Goal: Complete Application Form: Complete application form

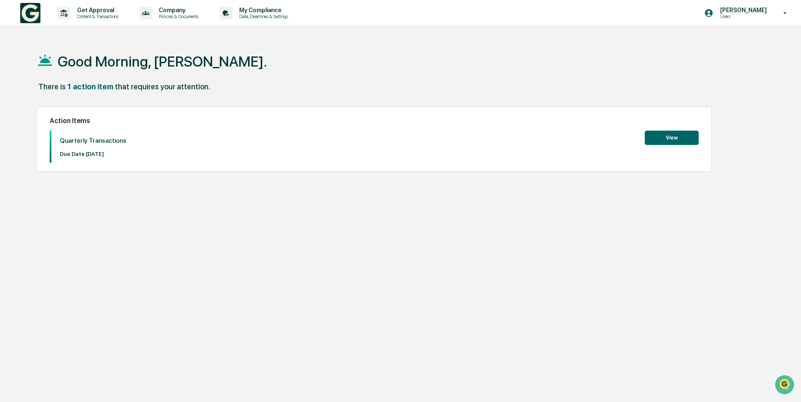
click at [669, 134] on button "View" at bounding box center [672, 138] width 54 height 14
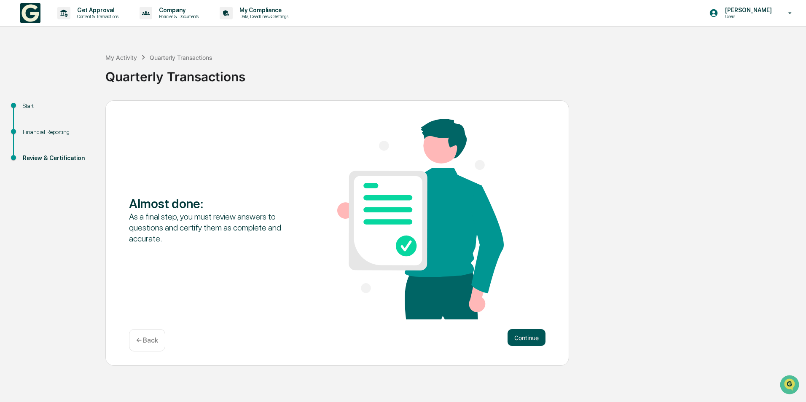
click at [527, 335] on button "Continue" at bounding box center [526, 337] width 38 height 17
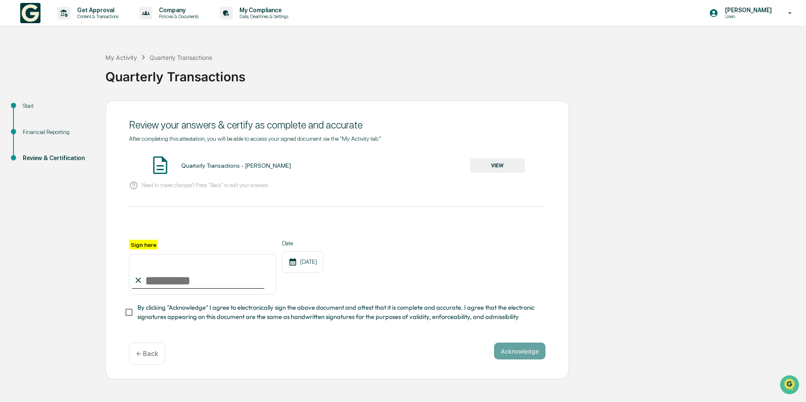
click at [152, 356] on p "← Back" at bounding box center [147, 354] width 22 height 8
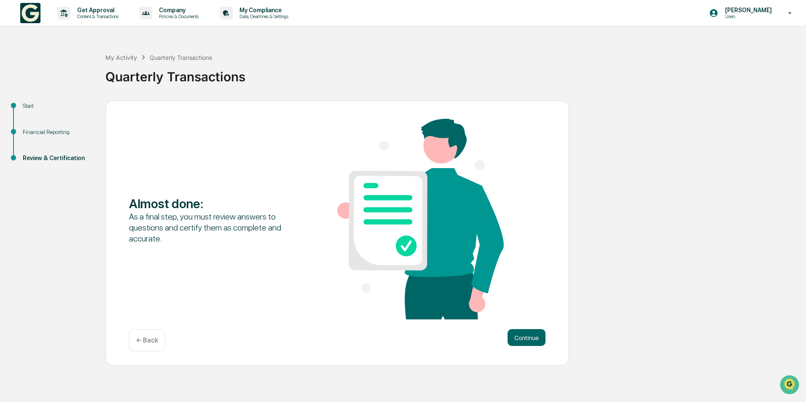
click at [151, 335] on div "← Back" at bounding box center [147, 340] width 36 height 22
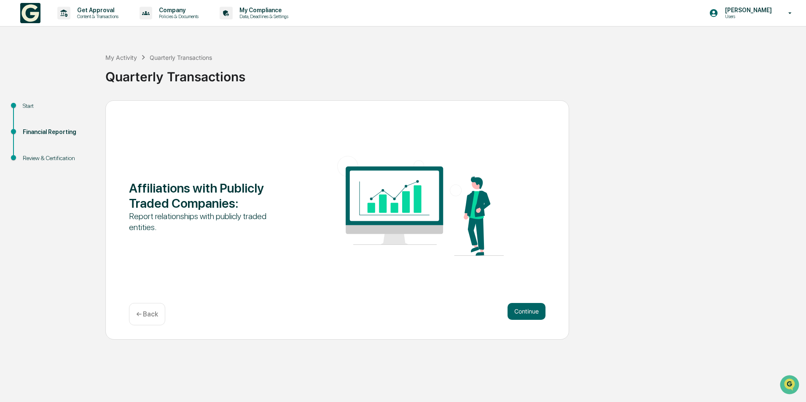
click at [151, 317] on p "← Back" at bounding box center [147, 314] width 22 height 8
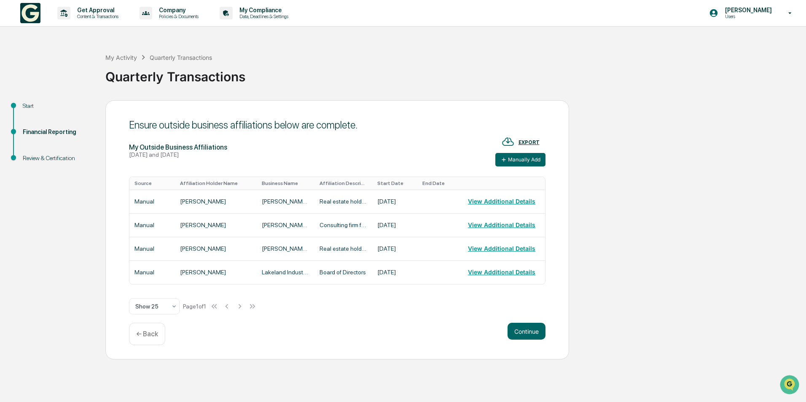
click at [151, 317] on div "Ensure outside business affiliations below are complete. My Outside Business Af…" at bounding box center [336, 230] width 463 height 260
click at [151, 326] on div "← Back" at bounding box center [147, 334] width 36 height 22
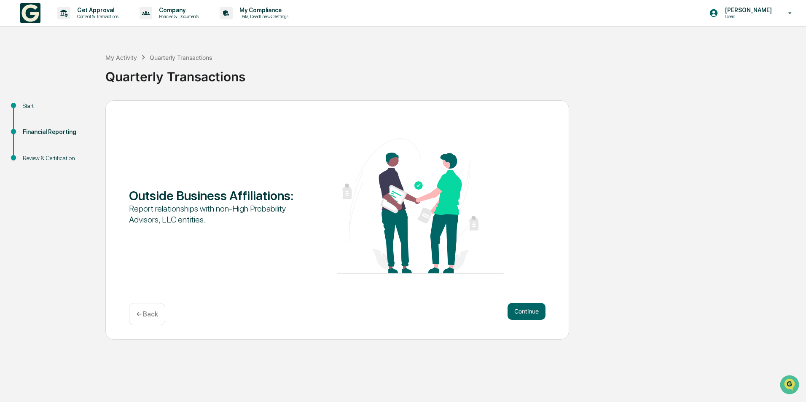
click at [151, 326] on div "Outside Business Affiliations : Report relationships with non-High Probability …" at bounding box center [336, 219] width 463 height 239
click at [153, 315] on p "← Back" at bounding box center [147, 314] width 22 height 8
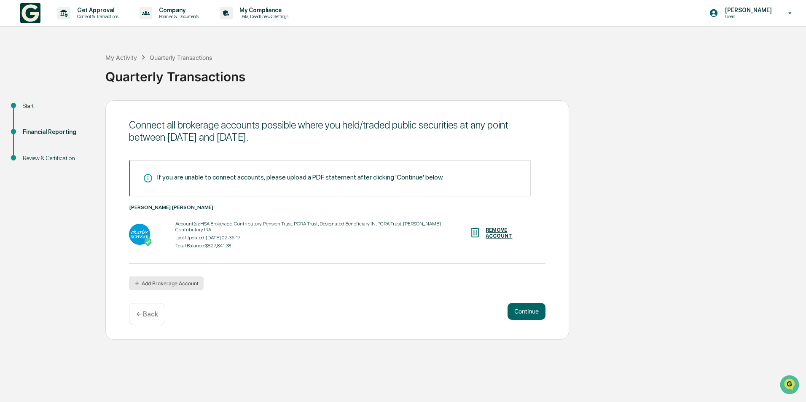
click at [153, 278] on button "Add Brokerage Account" at bounding box center [166, 282] width 75 height 13
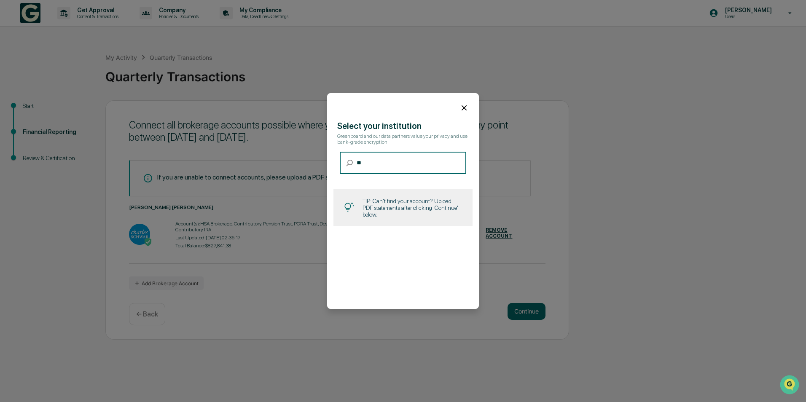
type input "*"
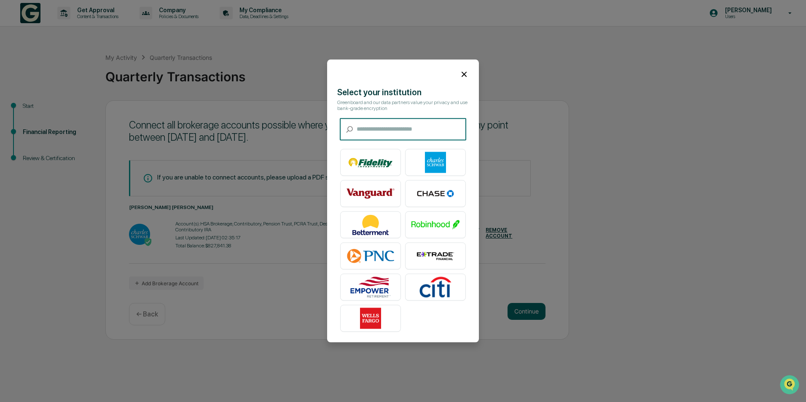
click at [461, 72] on icon at bounding box center [463, 74] width 5 height 5
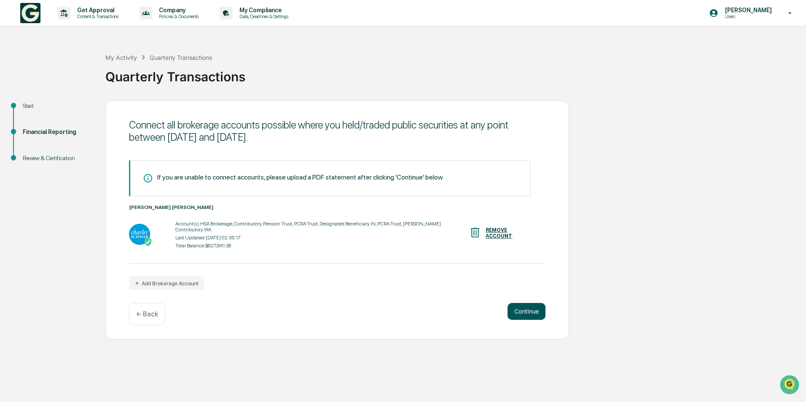
click at [529, 310] on button "Continue" at bounding box center [526, 311] width 38 height 17
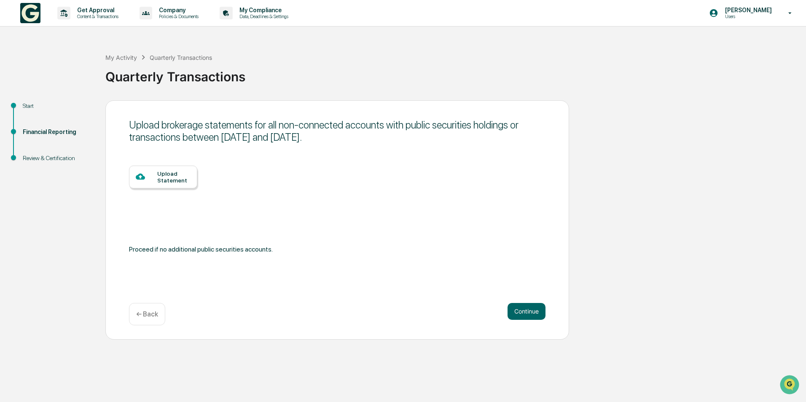
click at [171, 173] on div "Upload Statement" at bounding box center [173, 176] width 33 height 13
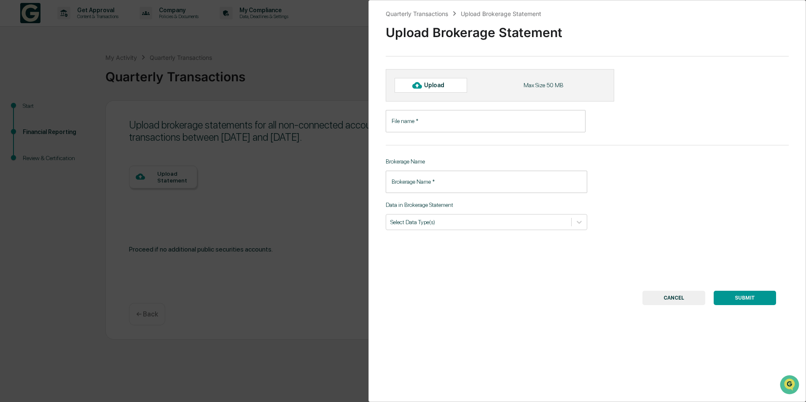
click at [438, 84] on div "Upload" at bounding box center [437, 85] width 27 height 7
type input "******"
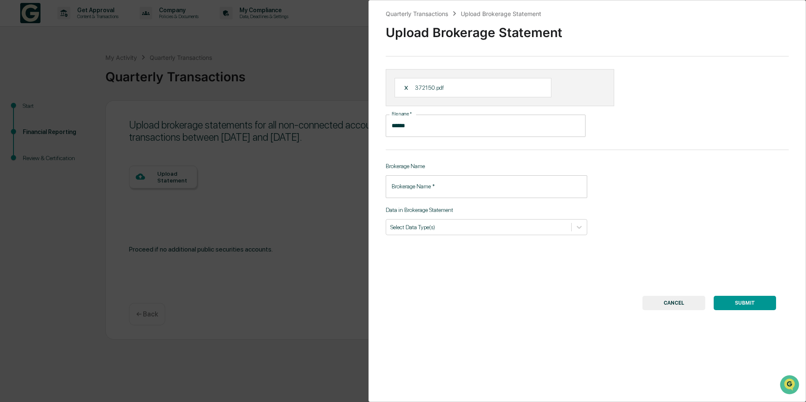
click at [472, 184] on input "Brokerage Name   *" at bounding box center [486, 186] width 201 height 22
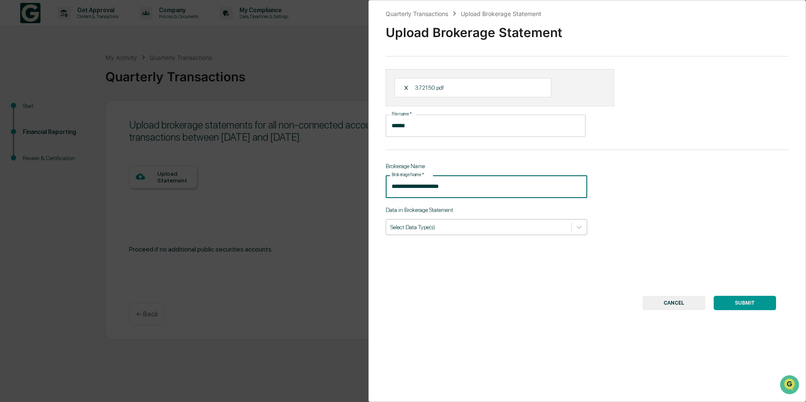
type input "**********"
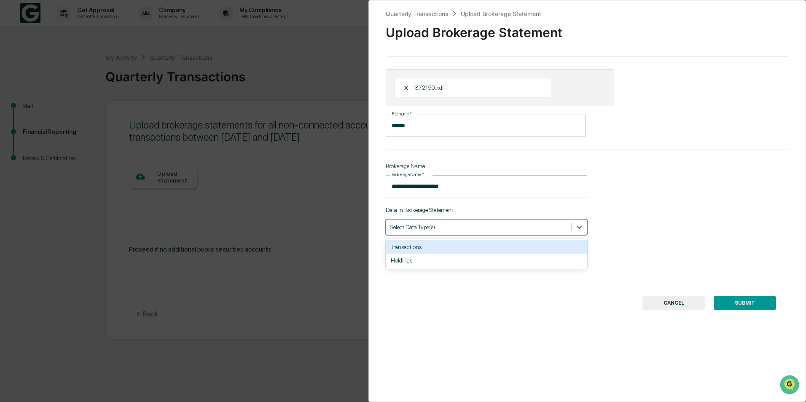
click at [479, 226] on div at bounding box center [478, 227] width 177 height 8
click at [477, 245] on div "Transactions" at bounding box center [486, 246] width 201 height 13
click at [471, 246] on div "Holdings" at bounding box center [486, 246] width 201 height 13
click at [737, 300] on button "SUBMIT" at bounding box center [744, 303] width 62 height 14
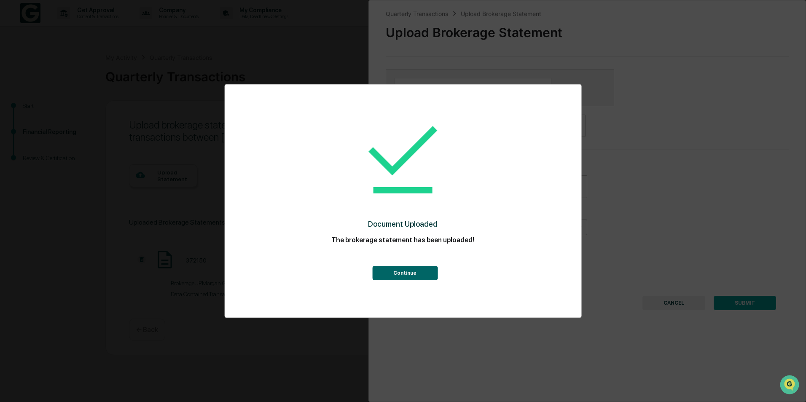
click at [397, 270] on button "Continue" at bounding box center [404, 273] width 65 height 14
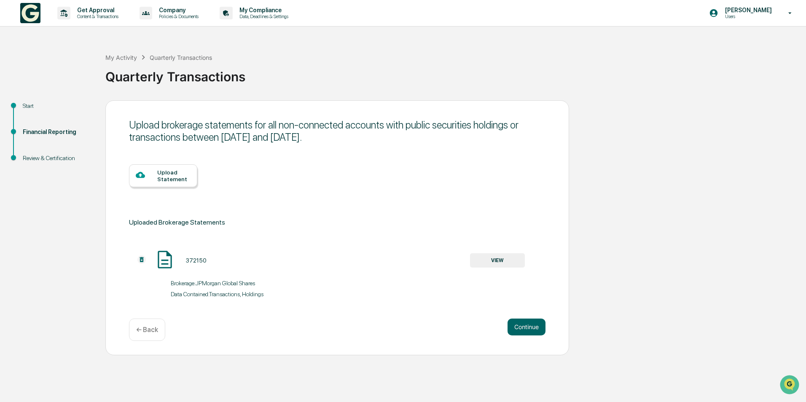
click at [501, 262] on button "VIEW" at bounding box center [497, 260] width 55 height 14
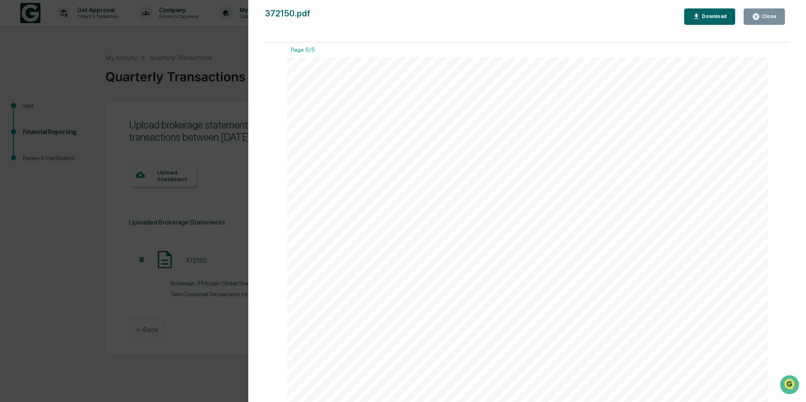
scroll to position [1589, 0]
click at [700, 328] on div "Version 1.0.12 Page 5 of 5 Important Message [PERSON_NAME] SECURITIES LLC NET C…" at bounding box center [527, 258] width 482 height 372
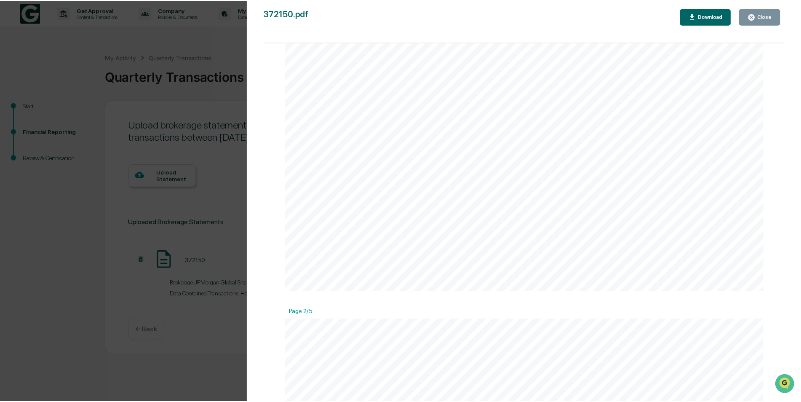
scroll to position [0, 0]
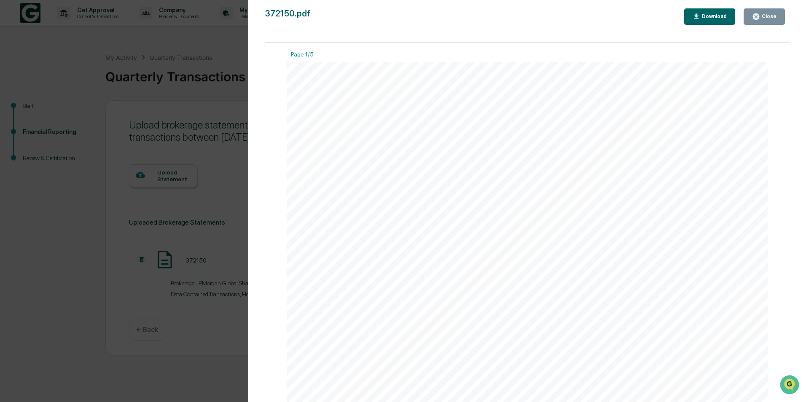
click at [774, 14] on div "Close" at bounding box center [768, 16] width 16 height 6
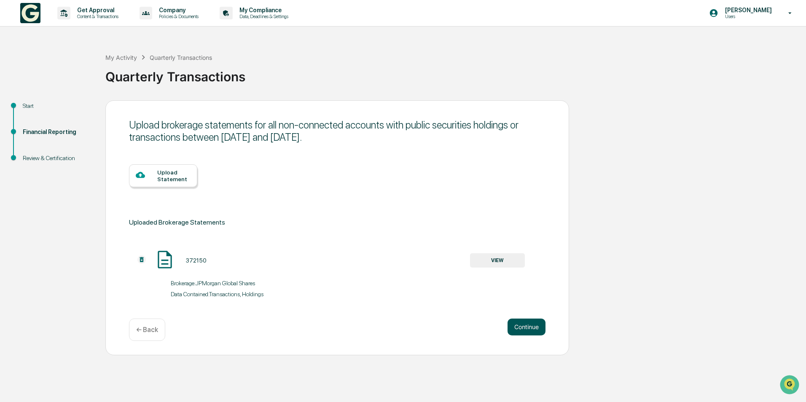
click at [535, 329] on button "Continue" at bounding box center [526, 327] width 38 height 17
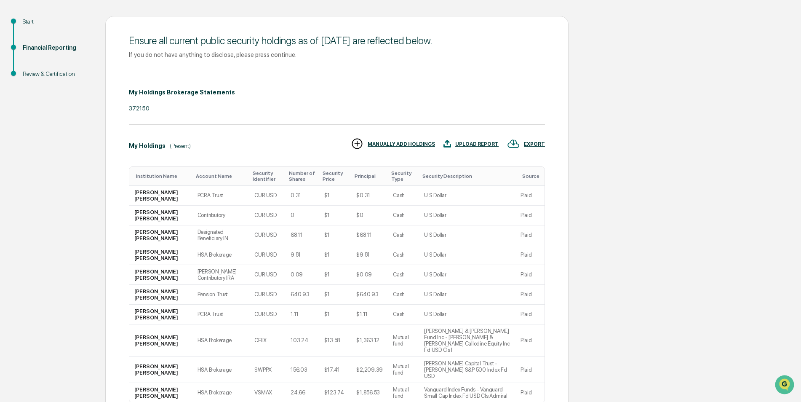
scroll to position [126, 0]
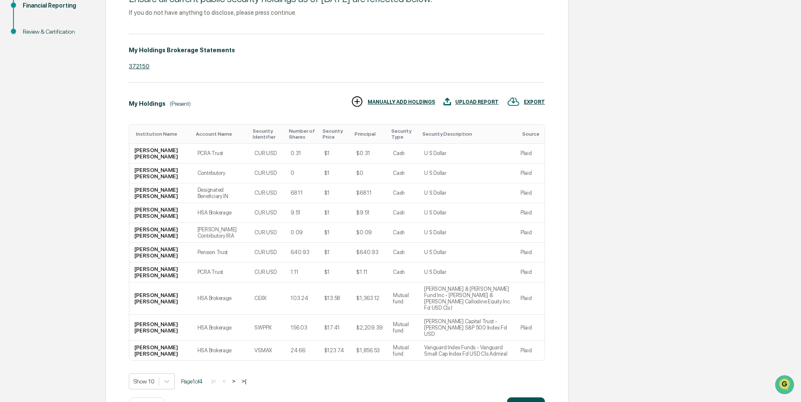
click at [522, 397] on button "Continue" at bounding box center [526, 405] width 38 height 17
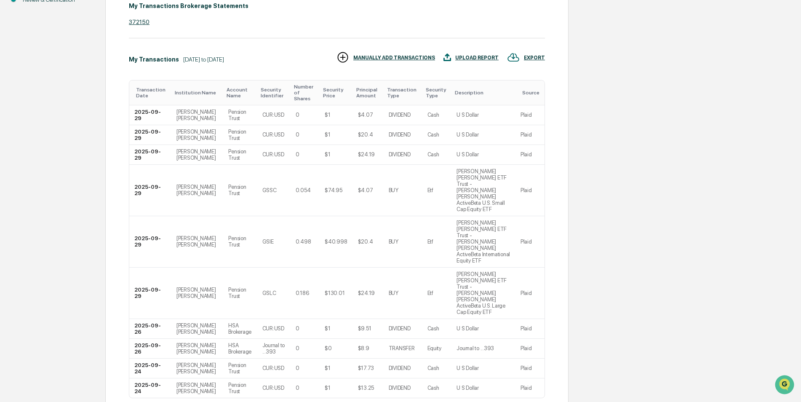
scroll to position [188, 0]
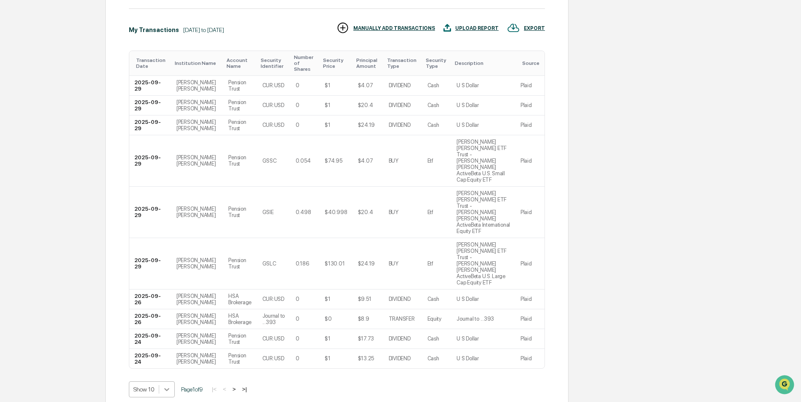
click at [169, 349] on body "Get Approval Content & Transactions Company Policies & Documents My Compliance …" at bounding box center [400, 127] width 801 height 630
click at [152, 388] on div "Show 100" at bounding box center [152, 393] width 46 height 13
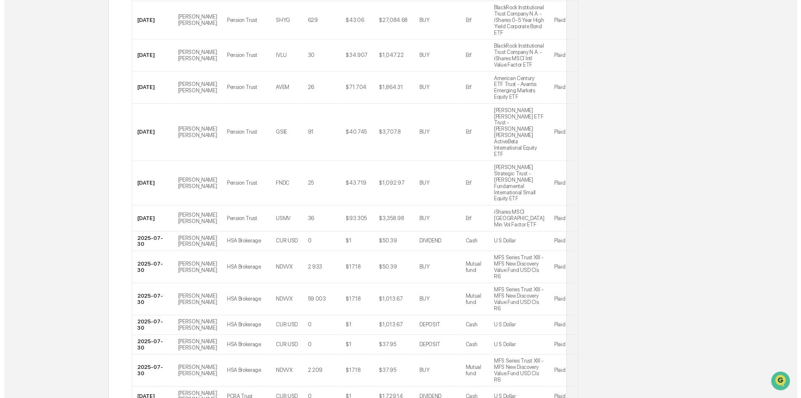
scroll to position [2210, 0]
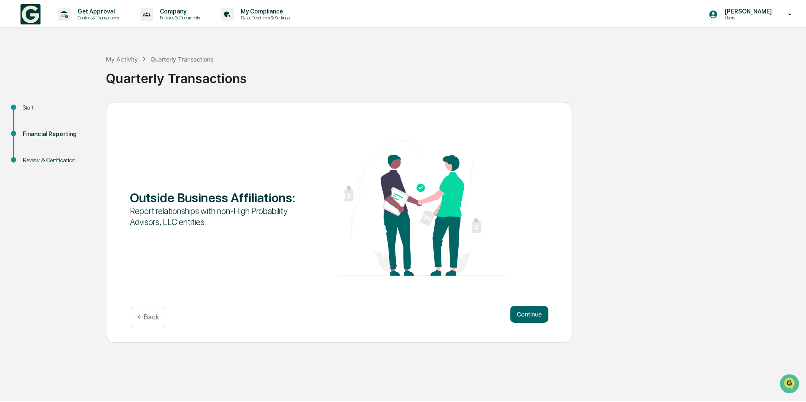
scroll to position [0, 0]
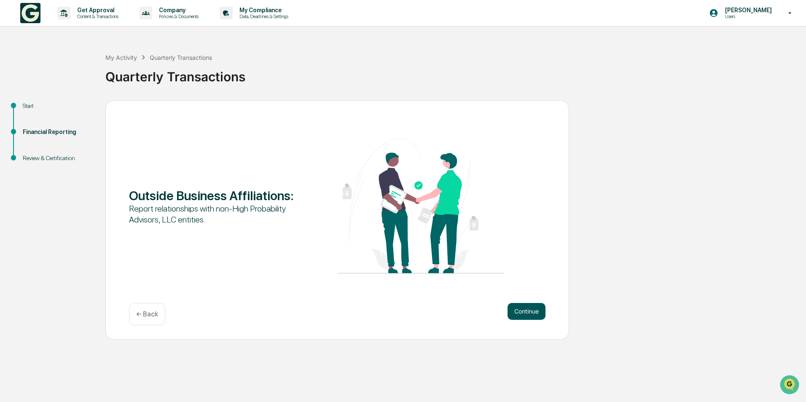
click at [527, 308] on button "Continue" at bounding box center [526, 311] width 38 height 17
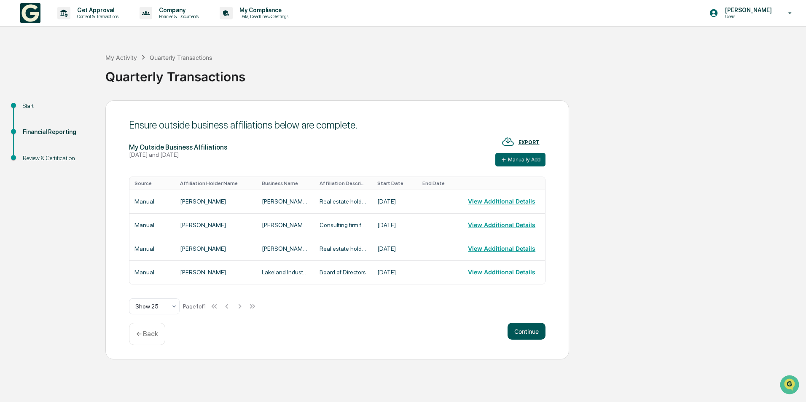
click at [522, 334] on button "Continue" at bounding box center [526, 331] width 38 height 17
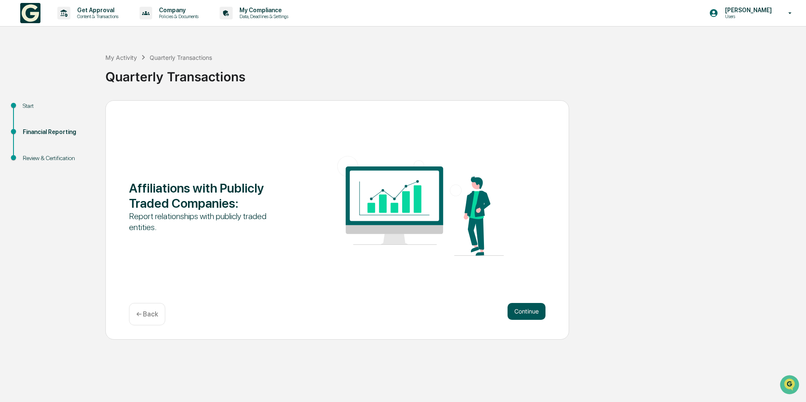
click at [529, 310] on button "Continue" at bounding box center [526, 311] width 38 height 17
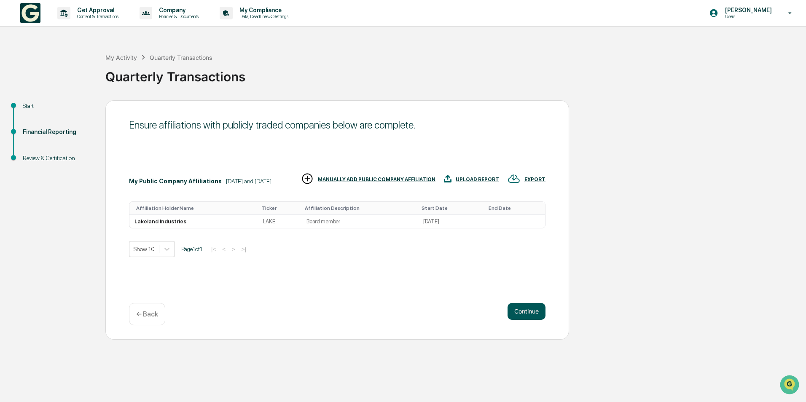
click at [529, 310] on button "Continue" at bounding box center [526, 311] width 38 height 17
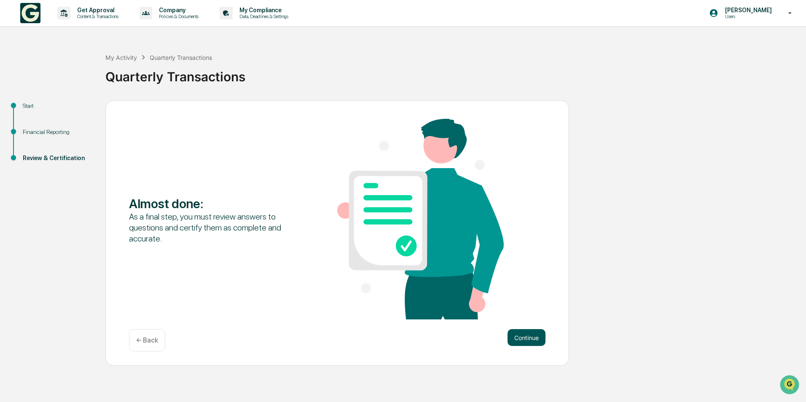
click at [529, 342] on button "Continue" at bounding box center [526, 337] width 38 height 17
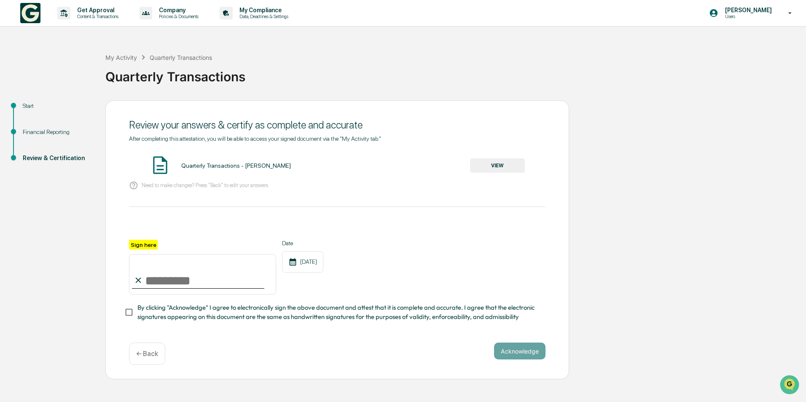
click at [170, 270] on input "Sign here" at bounding box center [202, 274] width 147 height 40
type input "**********"
drag, startPoint x: 559, startPoint y: 358, endPoint x: 553, endPoint y: 357, distance: 5.9
click at [554, 357] on div "**********" at bounding box center [336, 239] width 463 height 279
click at [535, 358] on button "Acknowledge" at bounding box center [519, 351] width 51 height 17
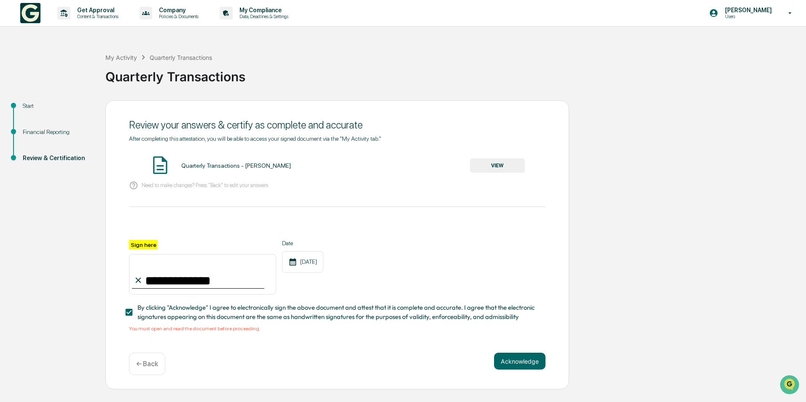
click at [488, 163] on button "VIEW" at bounding box center [497, 165] width 55 height 14
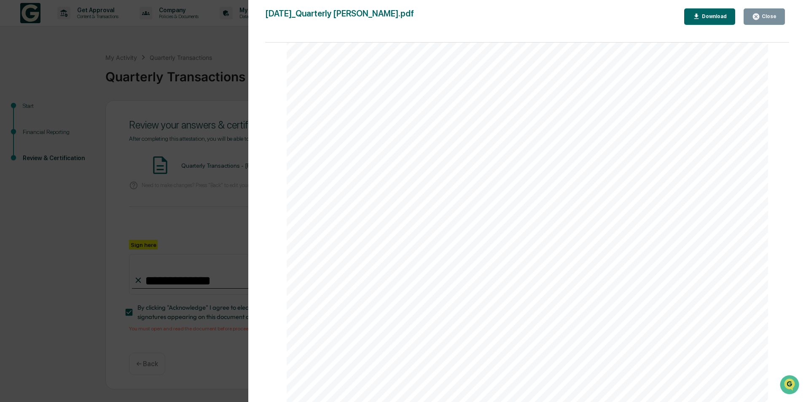
scroll to position [2435, 0]
click at [758, 14] on icon "button" at bounding box center [755, 16] width 6 height 6
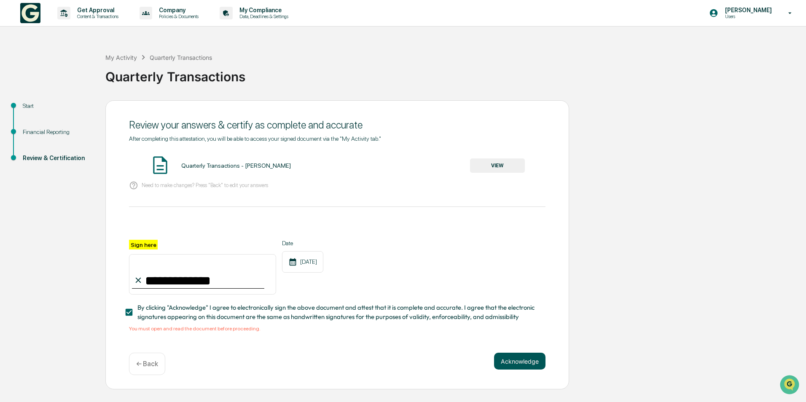
click at [522, 364] on button "Acknowledge" at bounding box center [519, 361] width 51 height 17
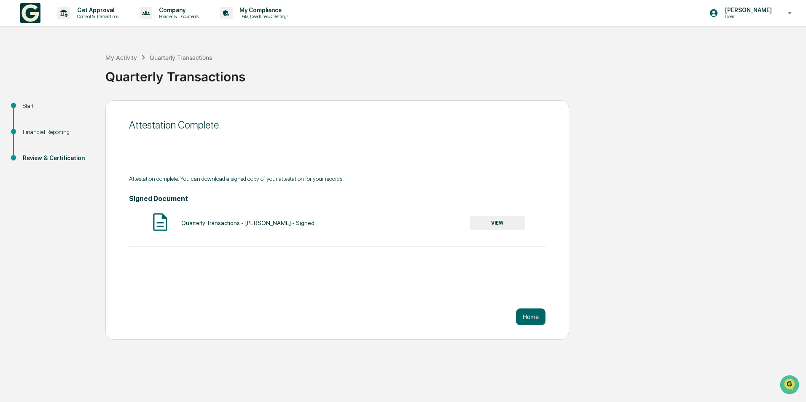
click at [495, 220] on button "VIEW" at bounding box center [497, 223] width 55 height 14
